Goal: Task Accomplishment & Management: Use online tool/utility

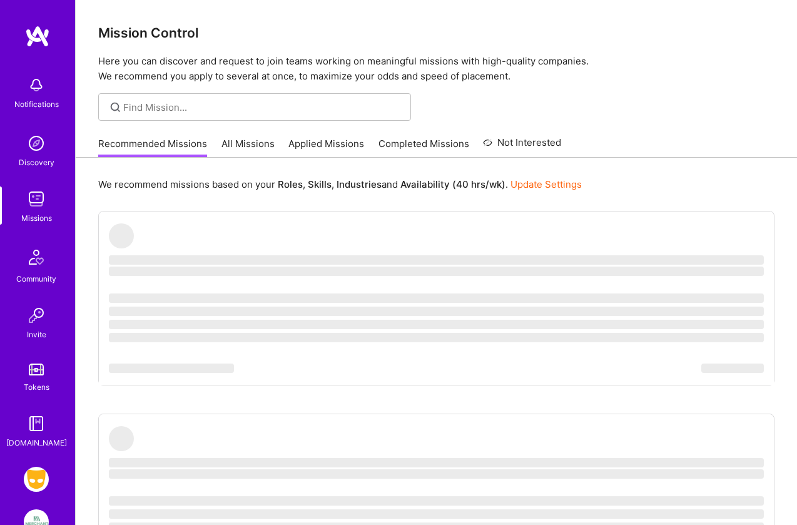
click at [34, 478] on img at bounding box center [36, 479] width 25 height 25
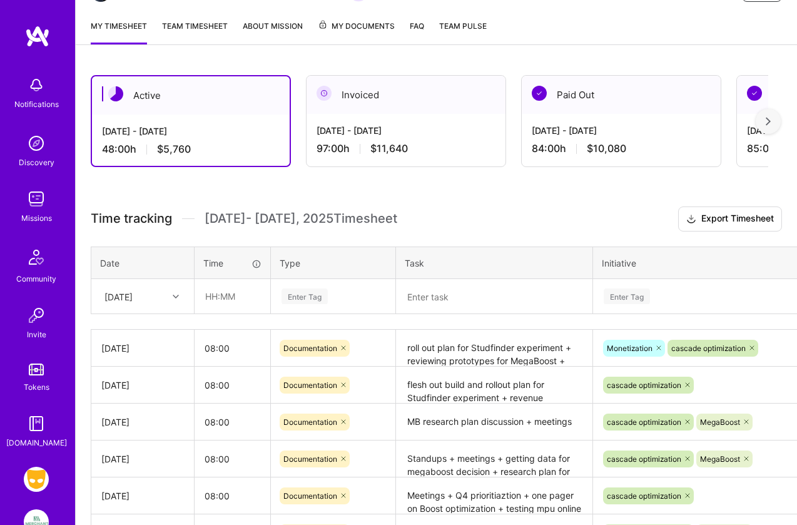
scroll to position [159, 0]
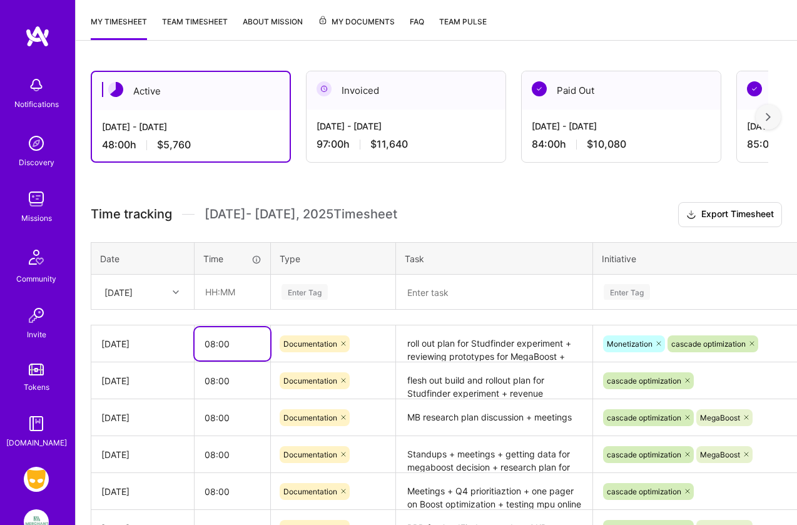
click at [213, 343] on input "08:00" at bounding box center [232, 343] width 76 height 33
type input "10:00"
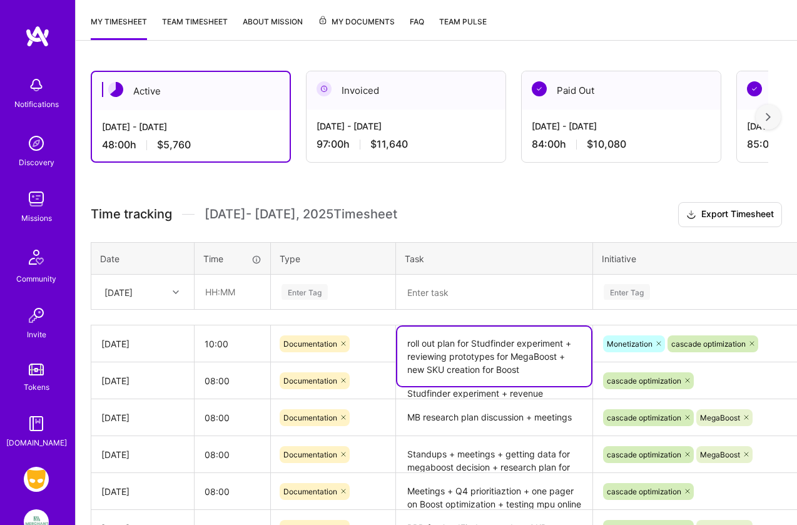
click at [482, 342] on textarea "roll out plan for Studfinder experiment + reviewing prototypes for MegaBoost + …" at bounding box center [494, 355] width 194 height 59
click at [535, 369] on textarea "roll out plan for Studfinder experiment + reviewing prototypes for MegaBoost + …" at bounding box center [494, 355] width 194 height 59
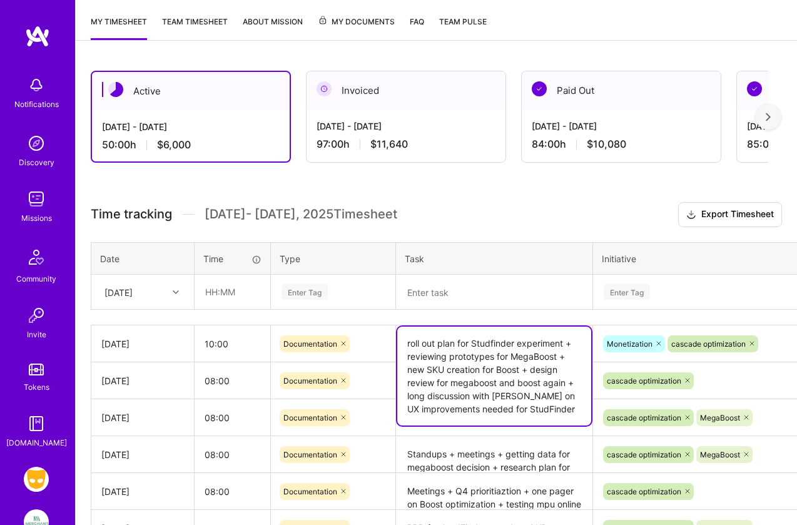
type textarea "roll out plan for Studfinder experiment + reviewing prototypes for MegaBoost + …"
click at [558, 203] on h3 "Time tracking [DATE] - [DATE] Timesheet Export Timesheet" at bounding box center [436, 214] width 691 height 25
